Goal: Task Accomplishment & Management: Use online tool/utility

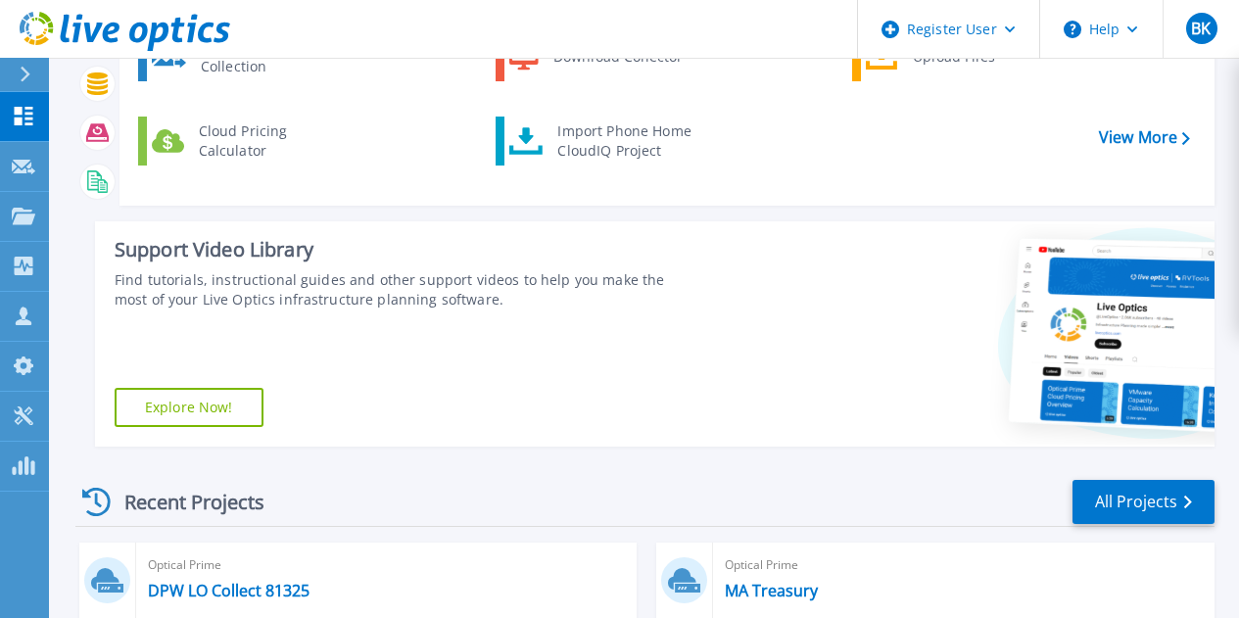
scroll to position [196, 0]
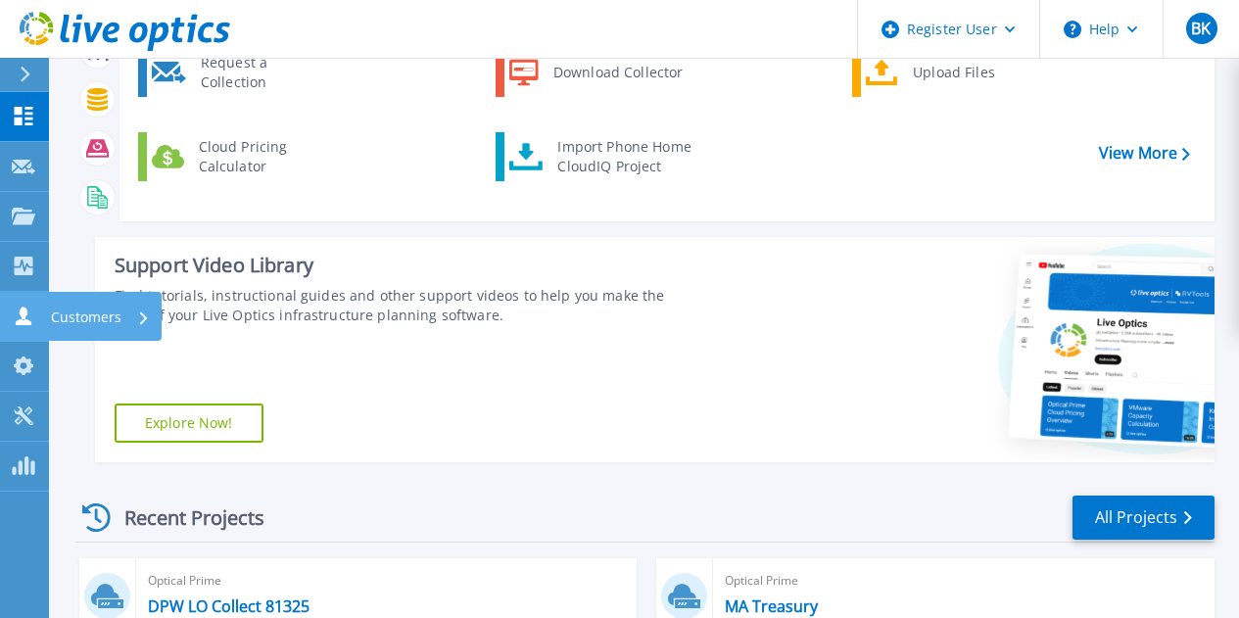
click at [85, 314] on p "Customers" at bounding box center [86, 317] width 71 height 51
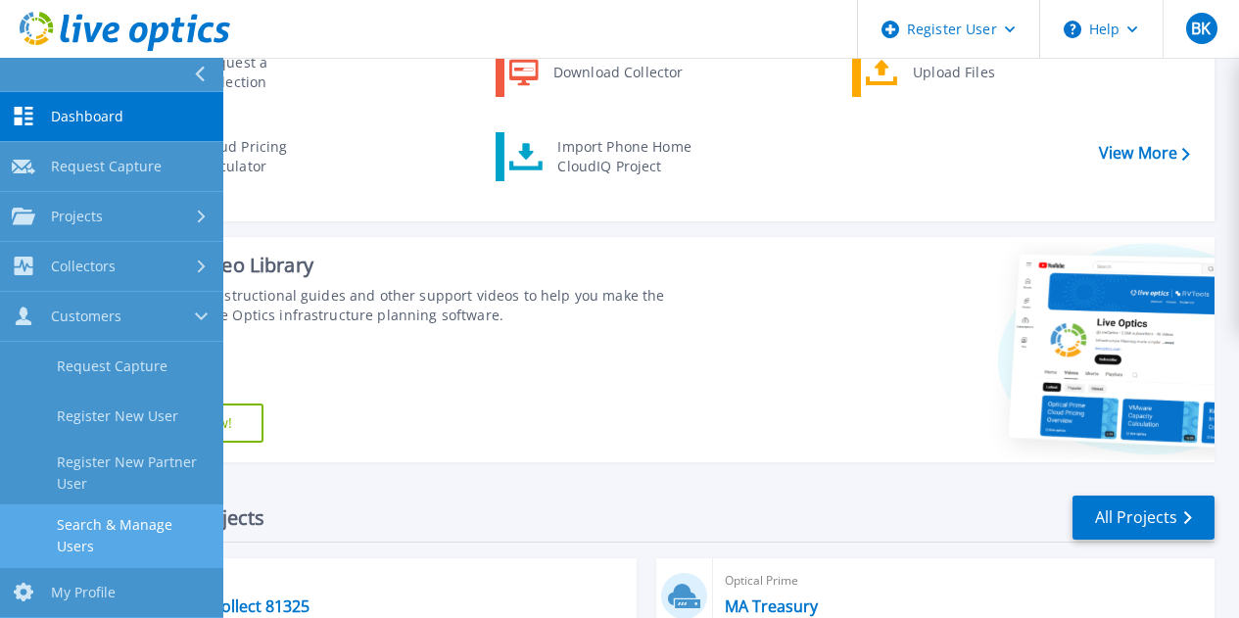
click at [149, 531] on link "Search & Manage Users" at bounding box center [111, 535] width 223 height 63
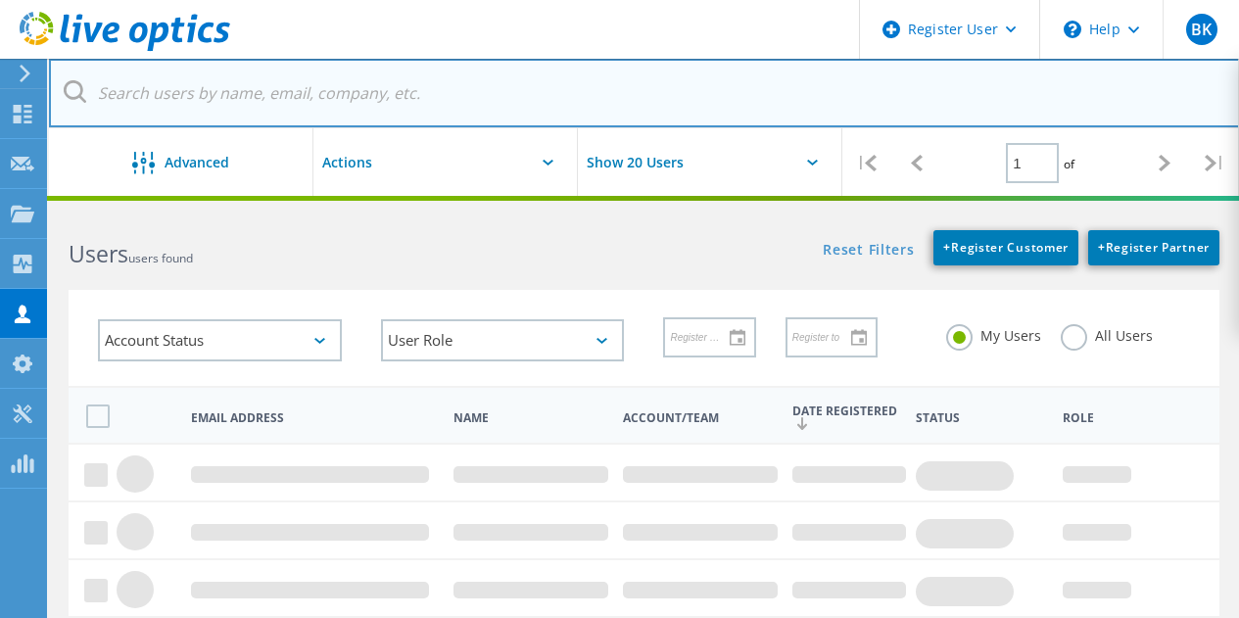
click at [312, 104] on input "text" at bounding box center [644, 93] width 1191 height 69
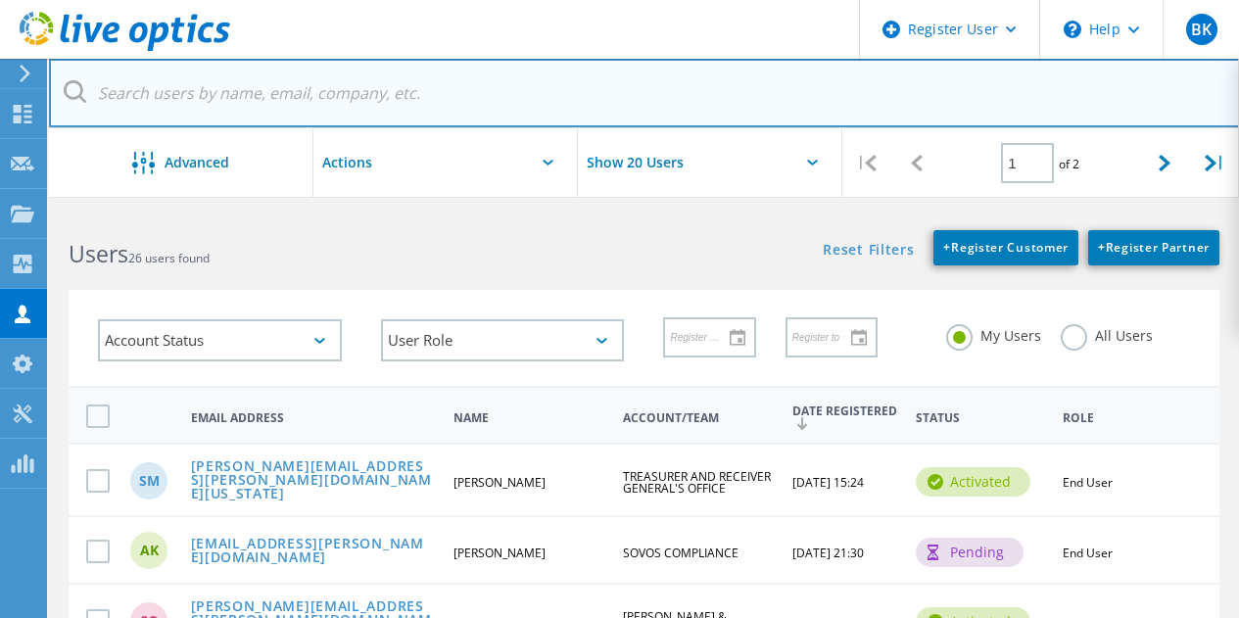
paste input "Matthew.Donovan@sec.state.ma.us"
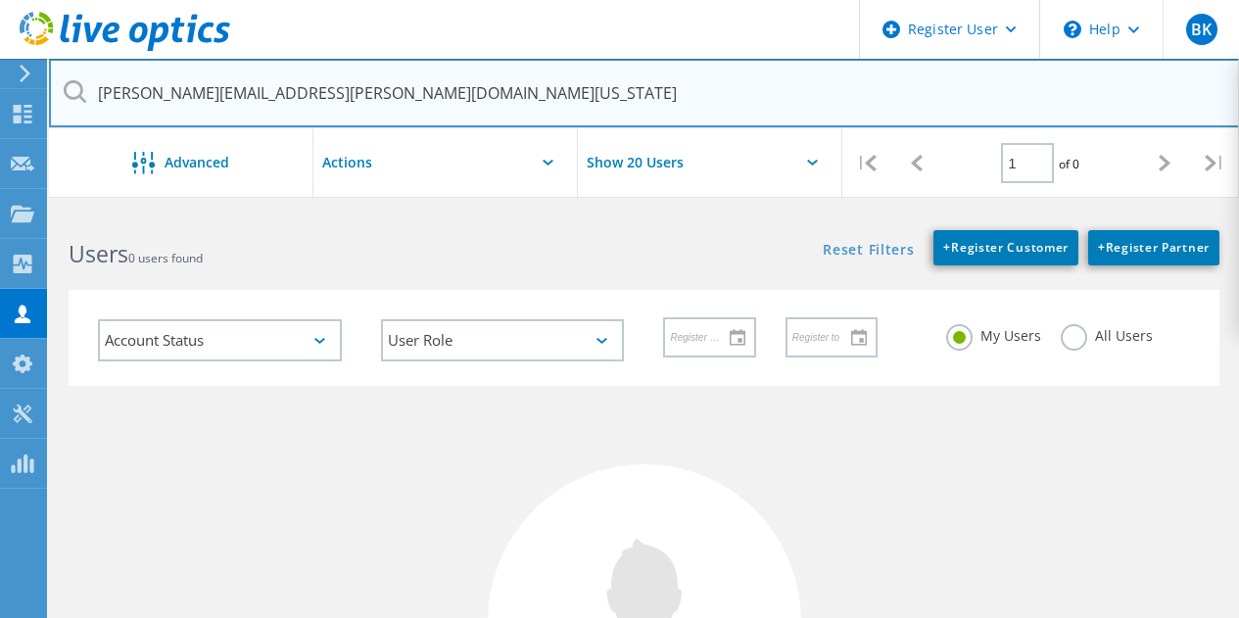
type input "Matthew.Donovan@sec.state.ma.us"
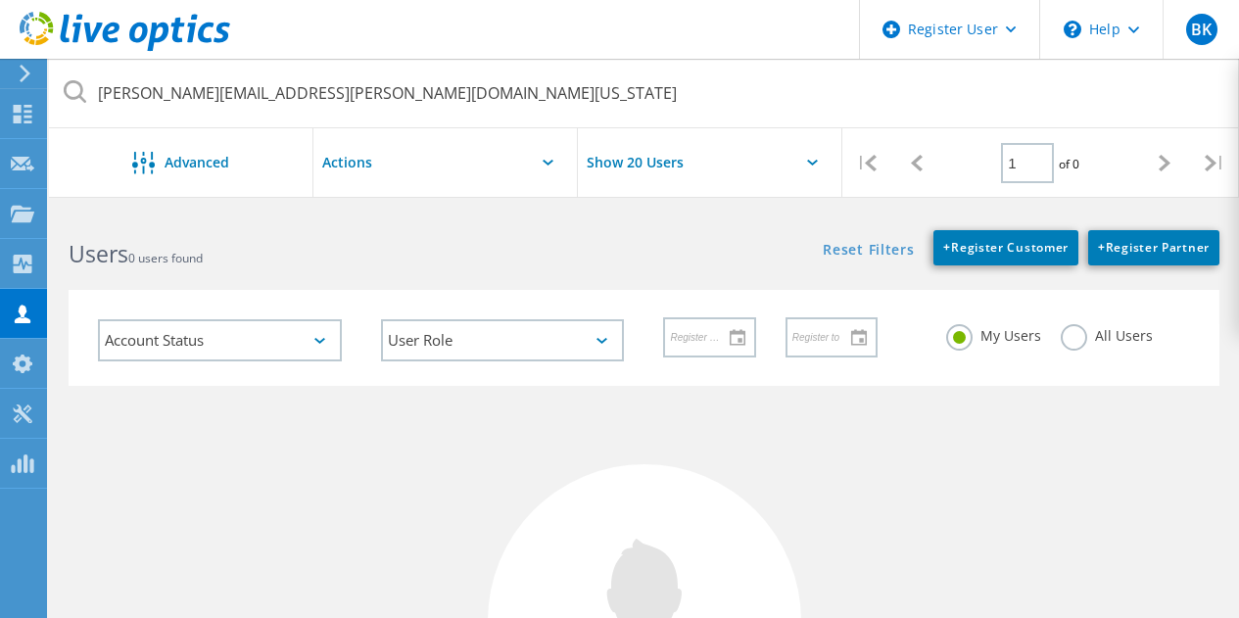
click at [1067, 328] on label "All Users" at bounding box center [1107, 333] width 92 height 19
click at [0, 0] on input "All Users" at bounding box center [0, 0] width 0 height 0
click at [64, 207] on div "Projects" at bounding box center [93, 214] width 74 height 14
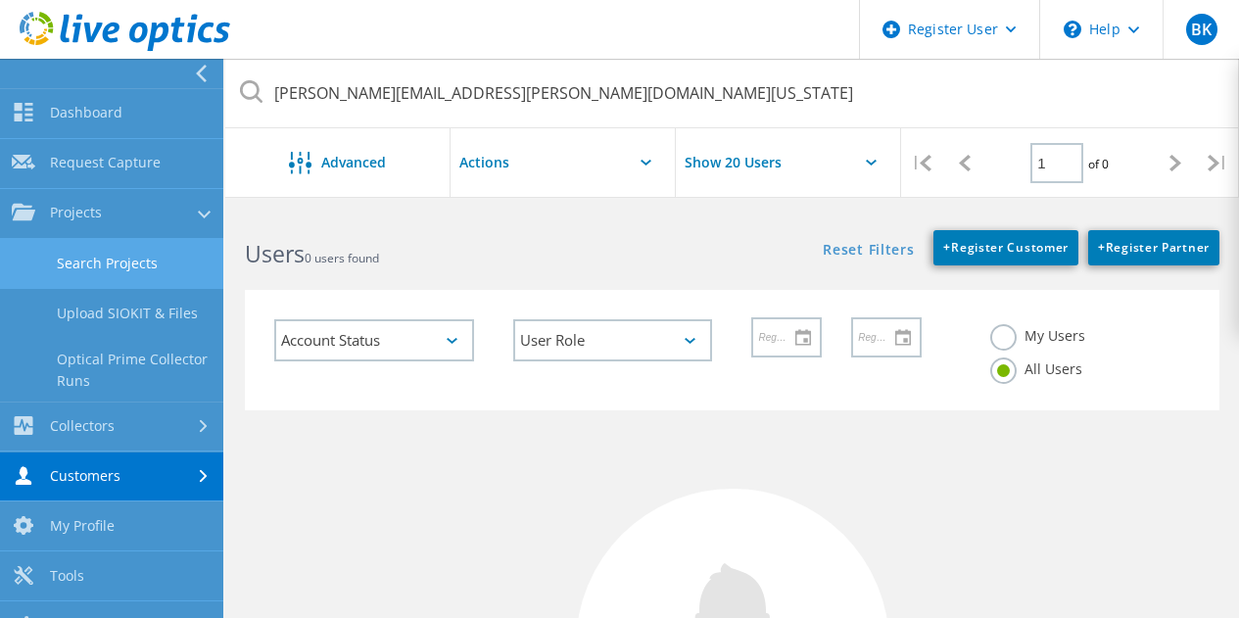
click at [138, 271] on link "Search Projects" at bounding box center [111, 264] width 223 height 50
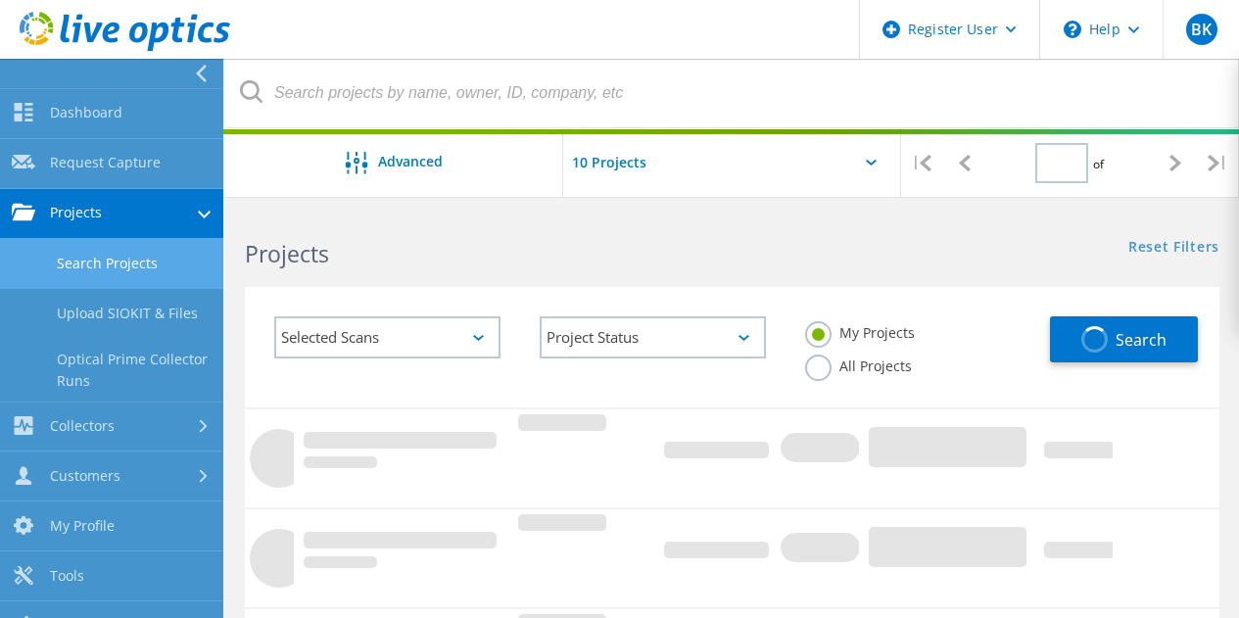
type input "1"
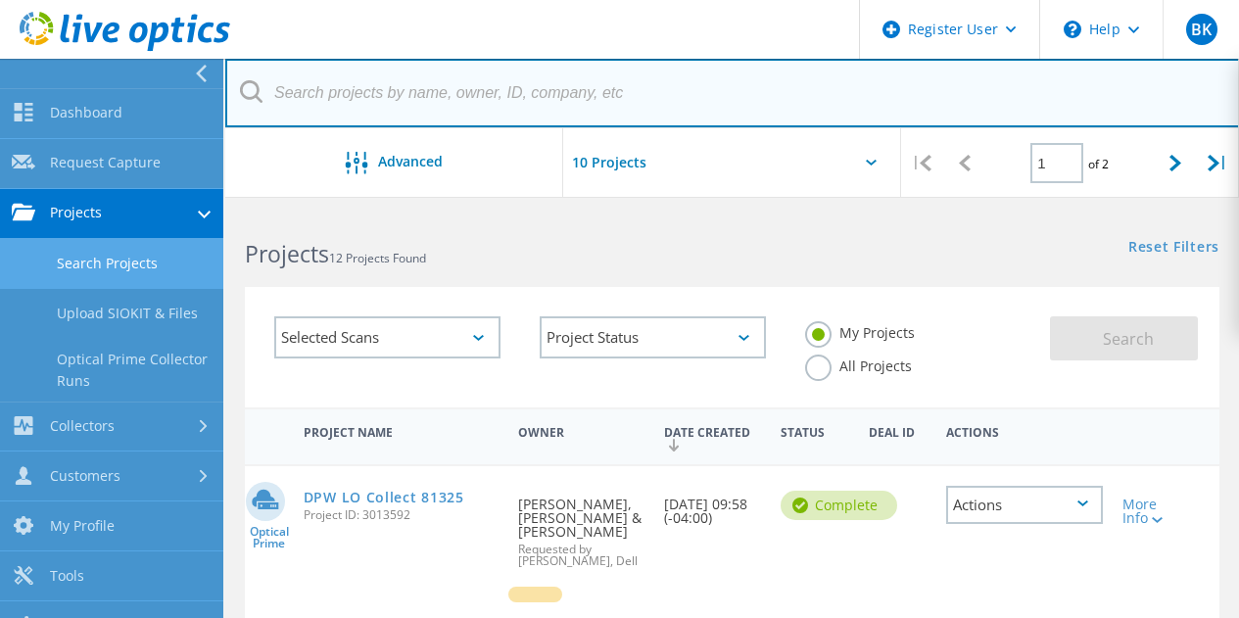
click at [378, 95] on input "text" at bounding box center [732, 93] width 1015 height 69
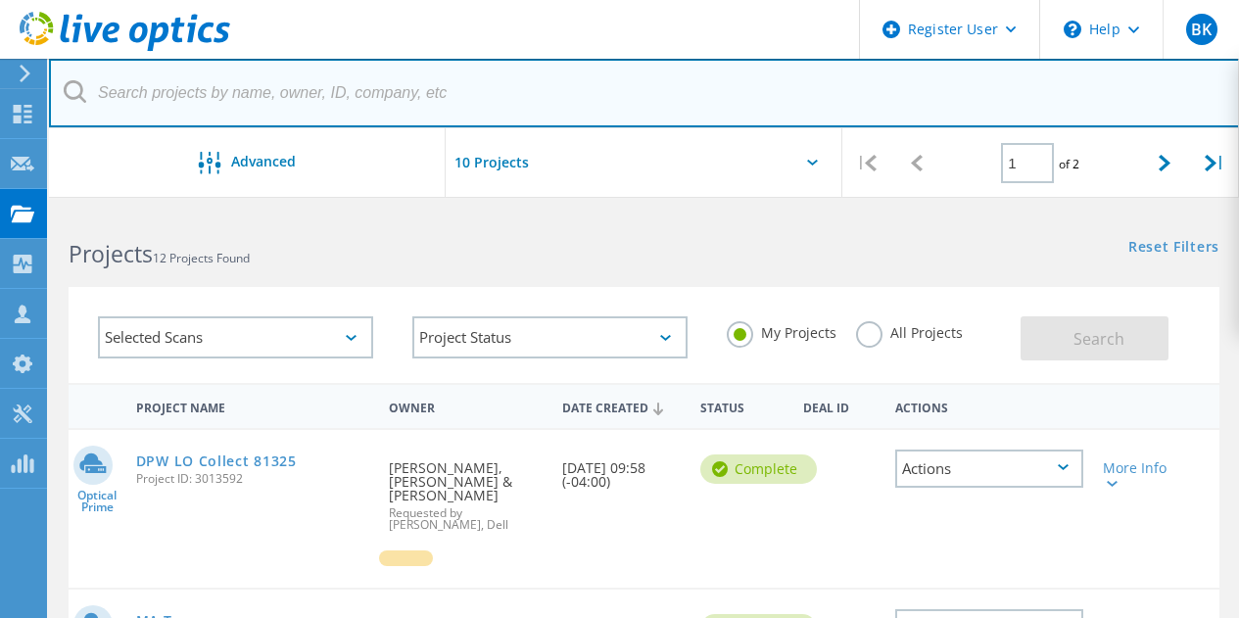
paste input "3056864"
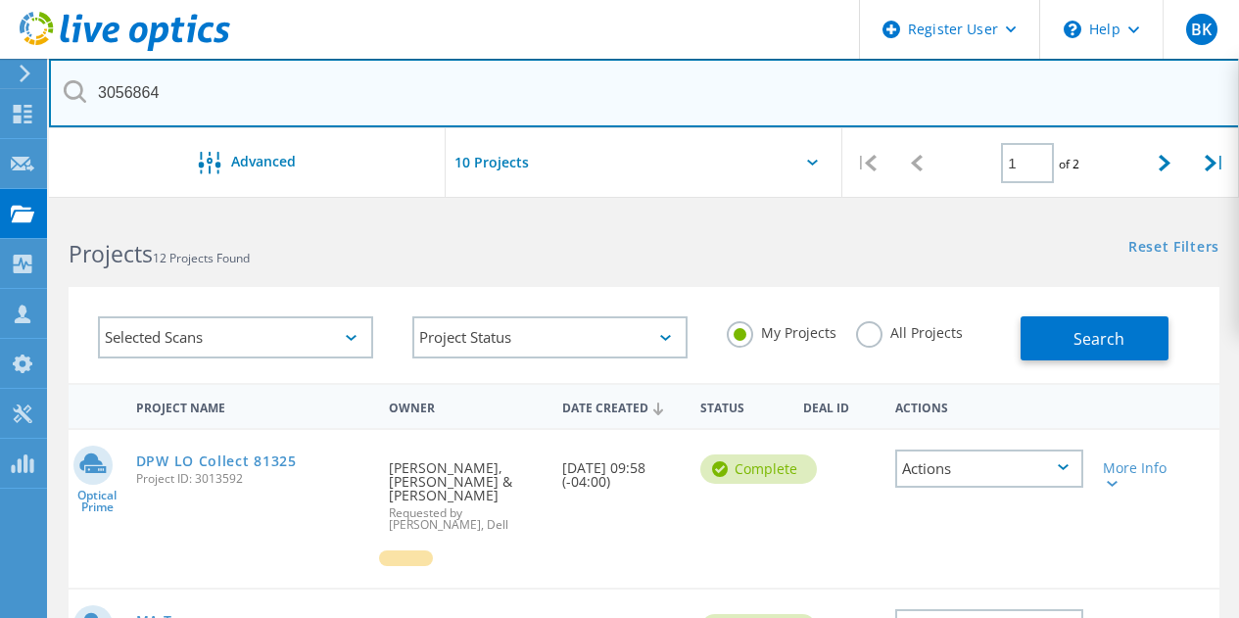
type input "3056864"
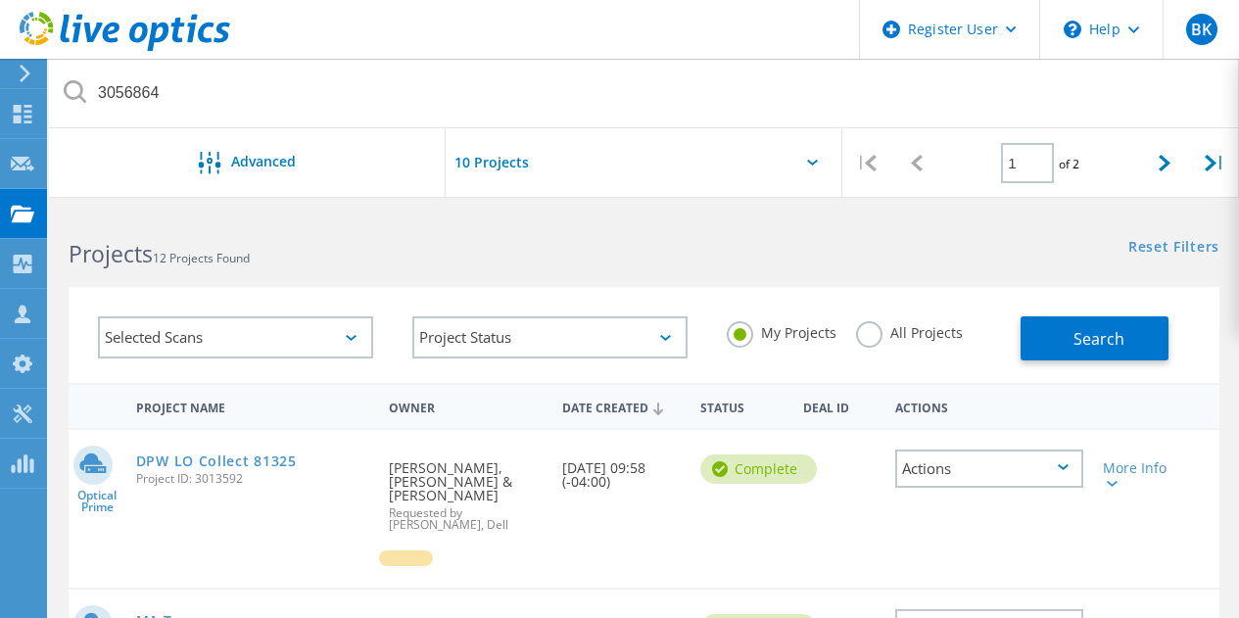
click at [860, 332] on label "All Projects" at bounding box center [909, 330] width 107 height 19
click at [0, 0] on input "All Projects" at bounding box center [0, 0] width 0 height 0
click at [1058, 318] on button "Search" at bounding box center [1095, 338] width 148 height 44
